Goal: Communication & Community: Answer question/provide support

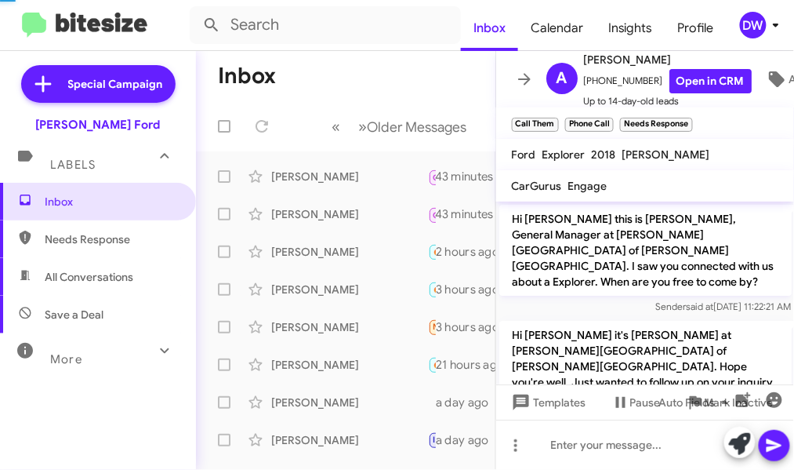
scroll to position [347, 0]
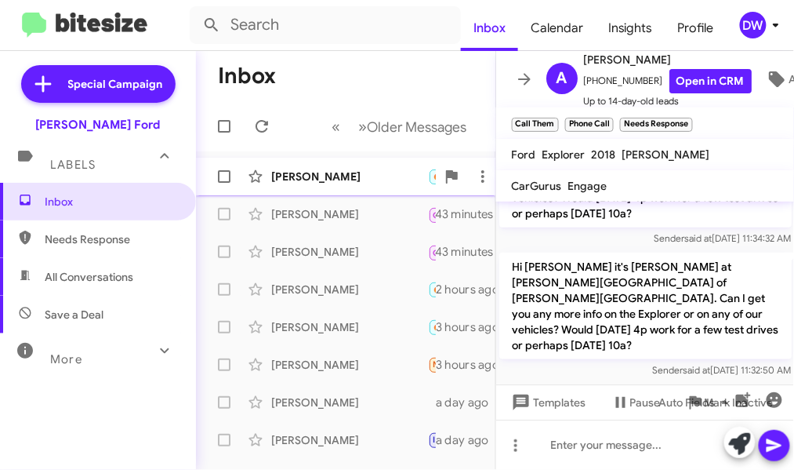
click at [285, 171] on div "[PERSON_NAME]" at bounding box center [349, 177] width 157 height 16
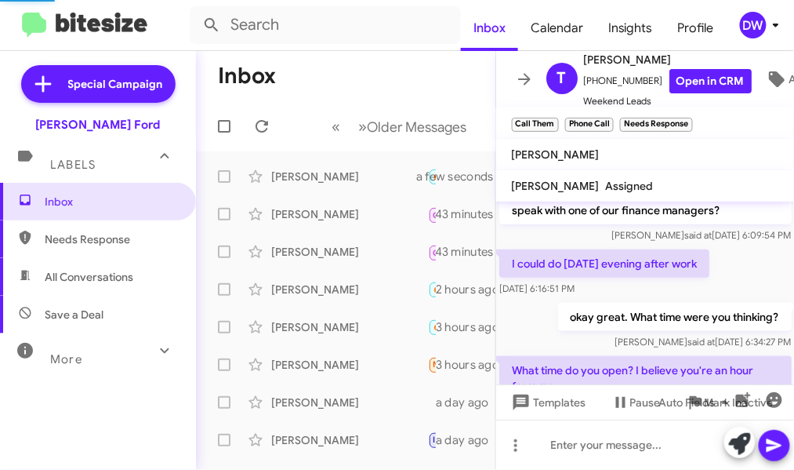
scroll to position [926, 0]
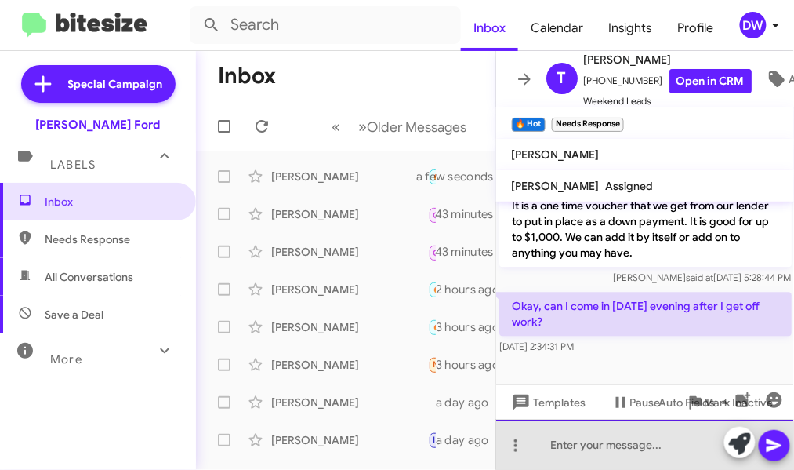
click at [535, 448] on div at bounding box center [645, 444] width 299 height 50
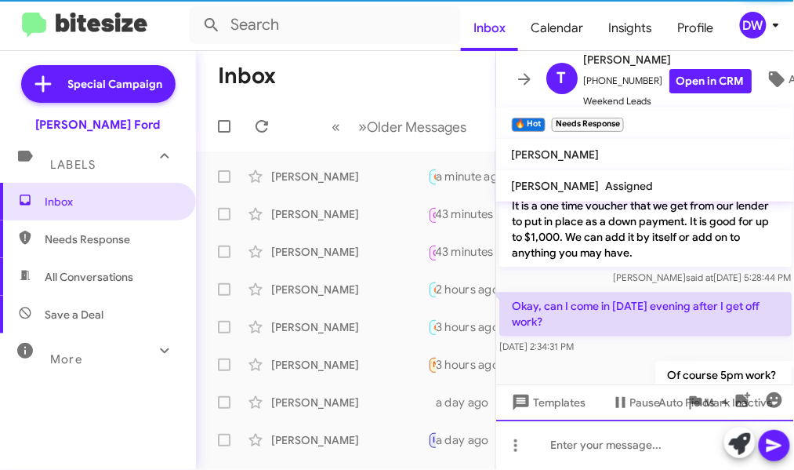
scroll to position [0, 0]
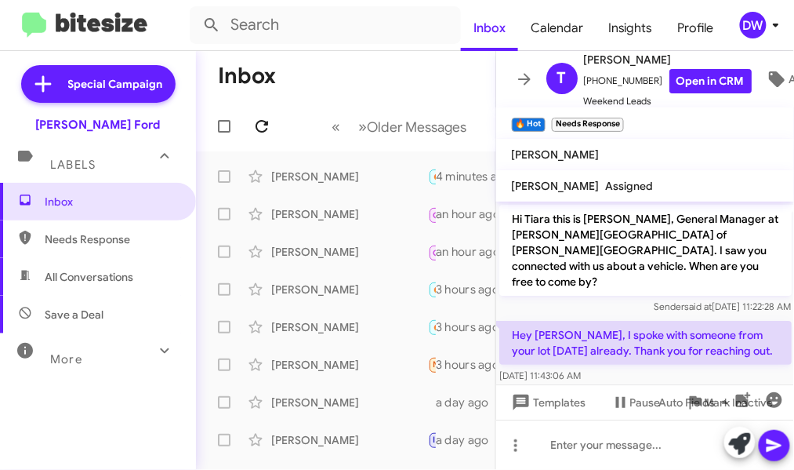
click at [272, 119] on span at bounding box center [261, 126] width 31 height 19
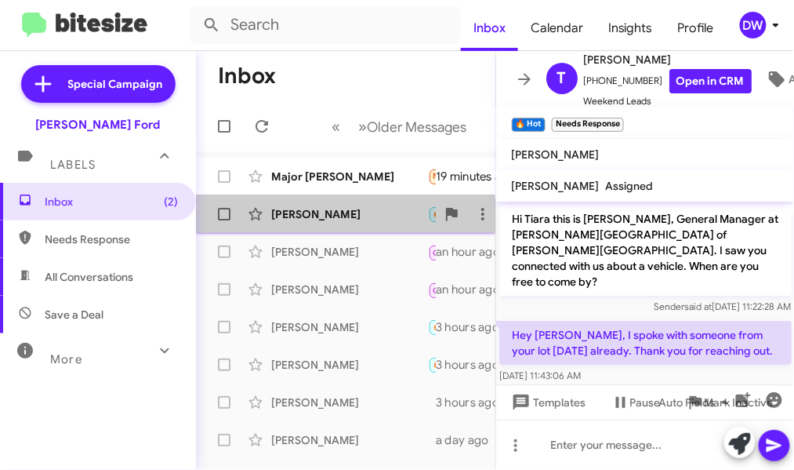
click at [293, 223] on div "[PERSON_NAME] 🔥 Hot Needs Response Yes 20 minutes ago" at bounding box center [346, 213] width 274 height 31
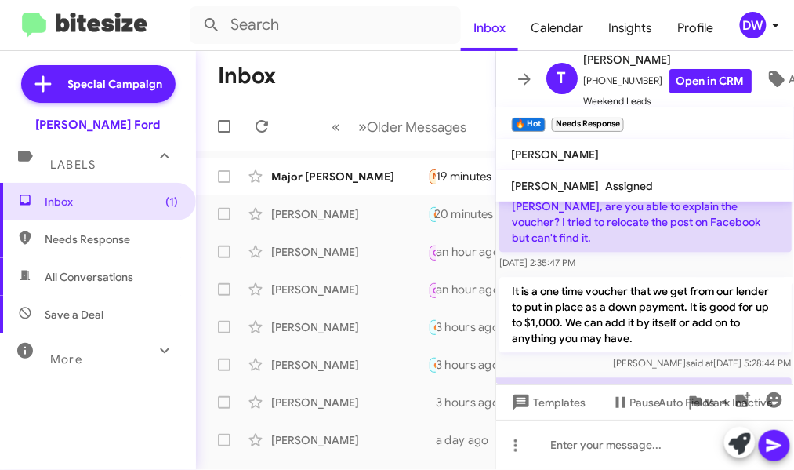
scroll to position [1040, 0]
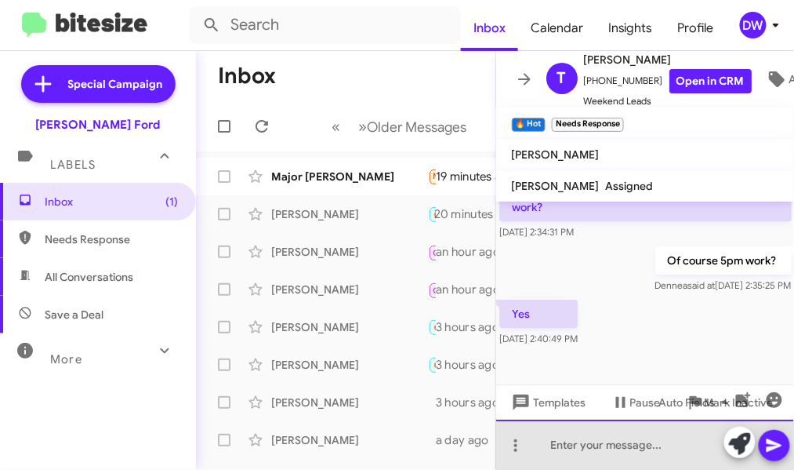
click at [559, 450] on div at bounding box center [645, 444] width 299 height 50
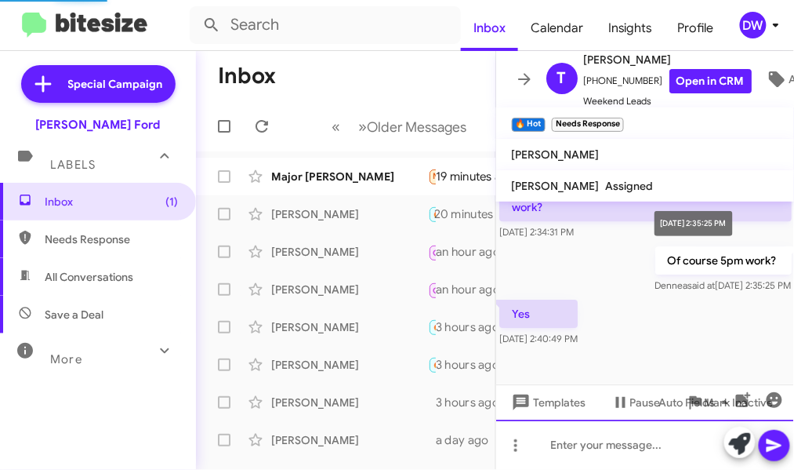
scroll to position [0, 0]
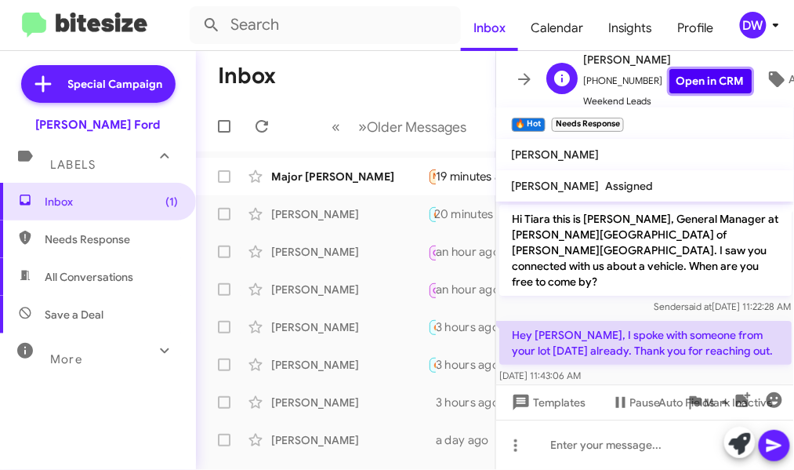
click at [709, 88] on link "Open in CRM" at bounding box center [710, 81] width 82 height 24
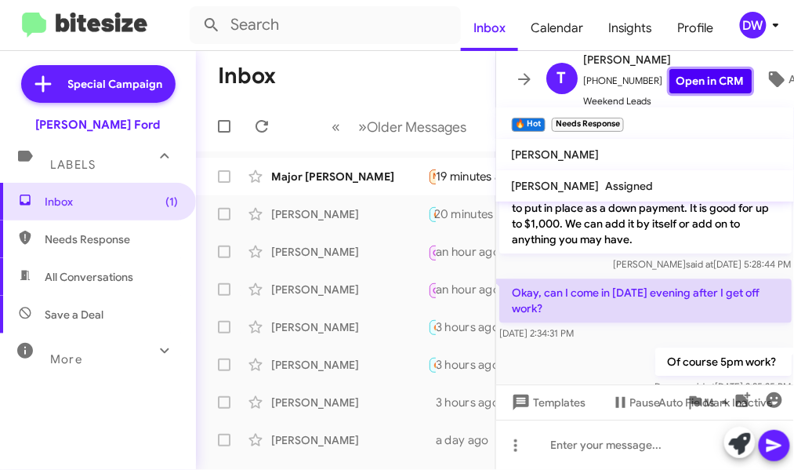
scroll to position [930, 0]
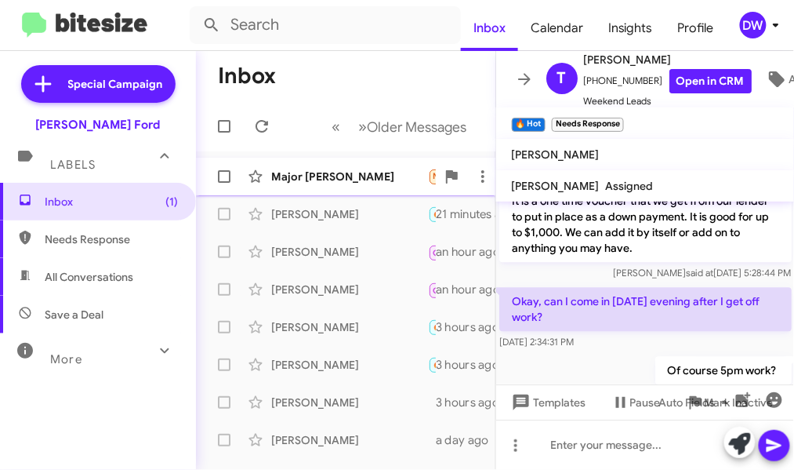
click at [364, 181] on div "Major [PERSON_NAME]" at bounding box center [349, 177] width 157 height 16
